Goal: Communication & Community: Participate in discussion

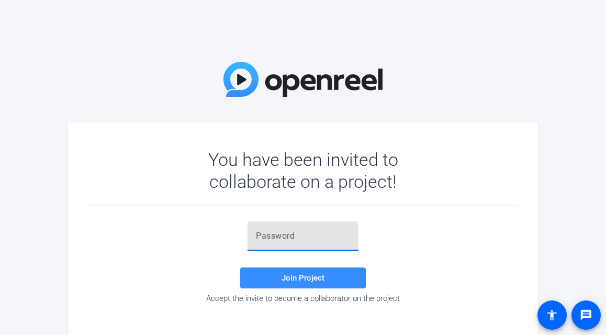
click at [294, 238] on input "text" at bounding box center [303, 236] width 94 height 13
paste input "1@ovlz"
type input "1@ovlz"
click at [216, 238] on div "1@ovlz Join Project Accept the invite to become a collaborator on the project" at bounding box center [302, 262] width 429 height 82
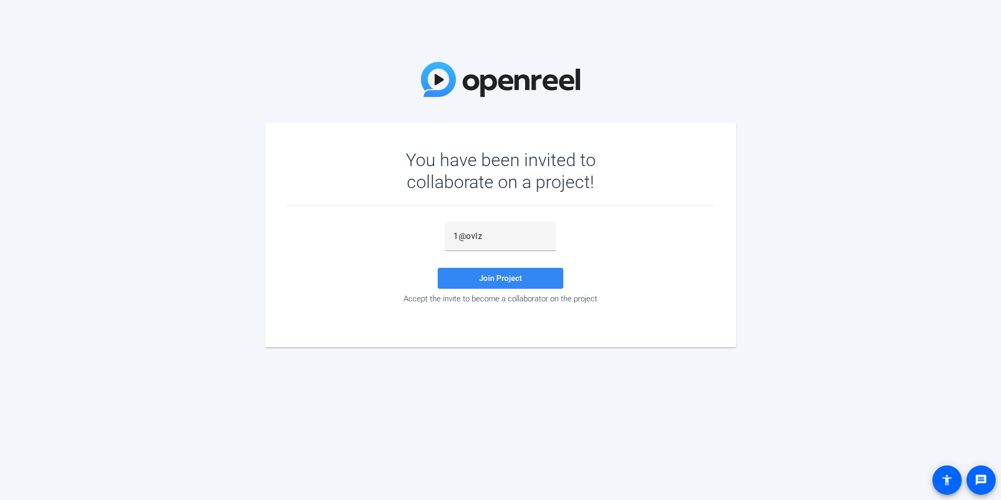
click at [507, 281] on span "Join Project" at bounding box center [500, 277] width 43 height 9
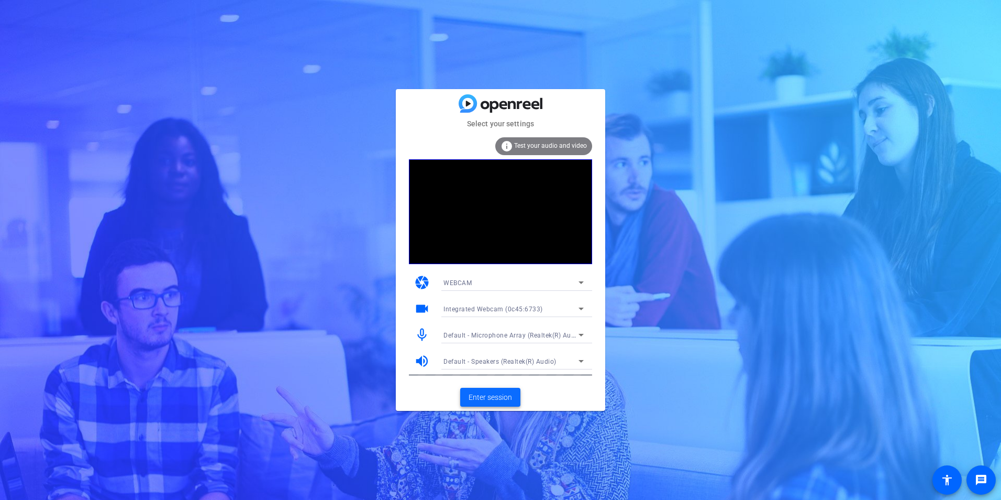
click at [494, 311] on span "Enter session" at bounding box center [490, 397] width 43 height 11
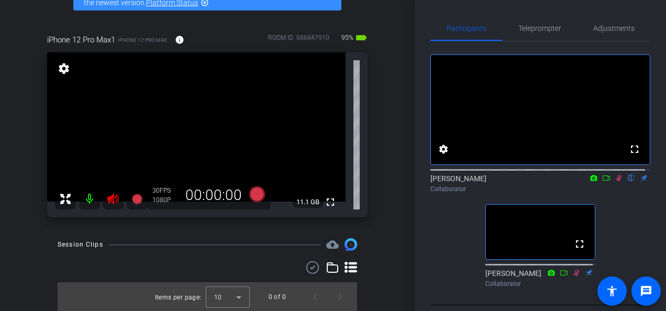
scroll to position [65, 0]
click at [616, 182] on icon at bounding box center [619, 178] width 6 height 7
click at [617, 182] on icon at bounding box center [619, 178] width 4 height 7
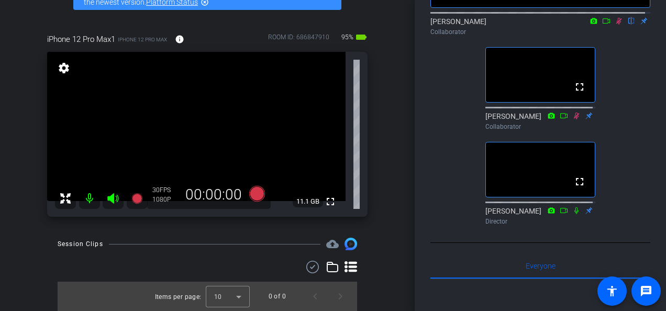
scroll to position [105, 0]
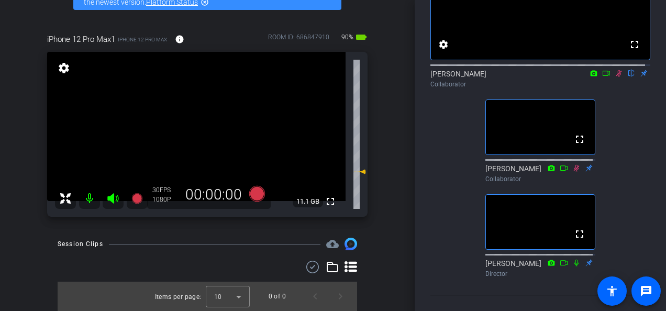
click at [616, 77] on icon at bounding box center [619, 73] width 8 height 7
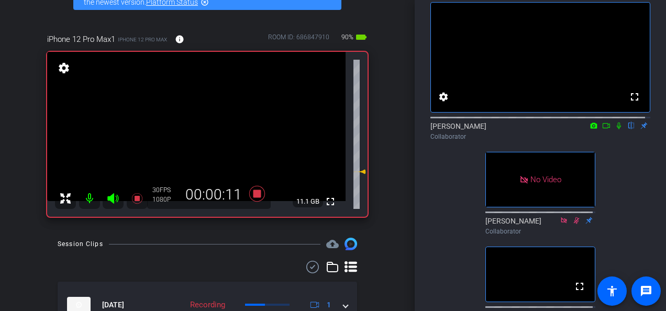
click at [615, 129] on icon at bounding box center [619, 125] width 8 height 7
click at [613, 130] on mat-icon at bounding box center [619, 125] width 13 height 9
click at [615, 129] on icon at bounding box center [619, 125] width 8 height 7
click at [617, 129] on icon at bounding box center [619, 126] width 4 height 7
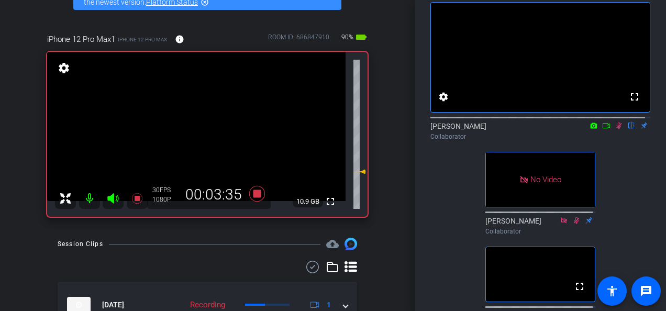
click at [614, 130] on mat-icon at bounding box center [619, 125] width 13 height 9
click at [615, 129] on icon at bounding box center [619, 125] width 8 height 7
click at [613, 130] on mat-icon at bounding box center [619, 125] width 13 height 9
click at [615, 129] on icon at bounding box center [619, 125] width 8 height 7
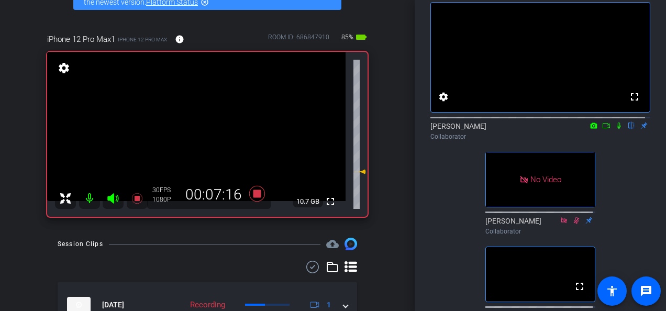
click at [617, 129] on icon at bounding box center [619, 126] width 4 height 7
click at [616, 129] on icon at bounding box center [619, 125] width 8 height 7
click at [615, 129] on icon at bounding box center [619, 125] width 8 height 7
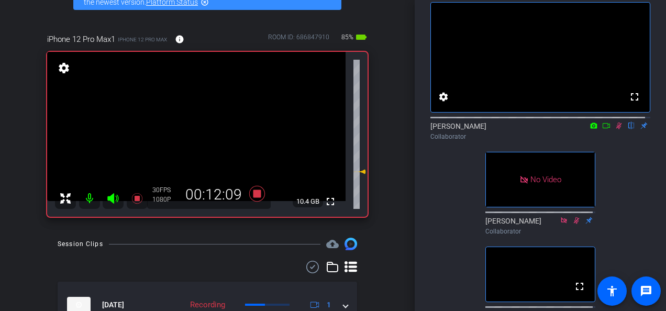
click at [617, 129] on icon at bounding box center [619, 125] width 8 height 7
click at [615, 130] on mat-icon at bounding box center [619, 125] width 13 height 9
click at [619, 130] on mat-icon at bounding box center [619, 125] width 13 height 9
click at [615, 129] on icon at bounding box center [619, 125] width 8 height 7
click at [617, 129] on icon at bounding box center [619, 125] width 8 height 7
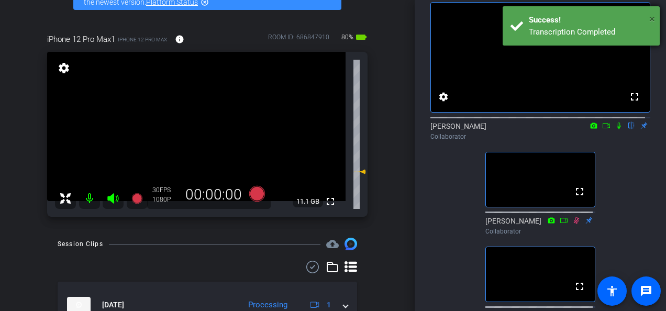
click at [655, 18] on span "×" at bounding box center [652, 19] width 6 height 13
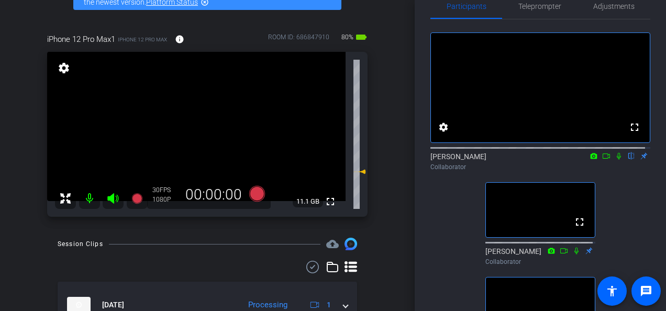
scroll to position [0, 0]
